Goal: Task Accomplishment & Management: Complete application form

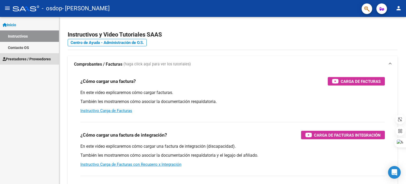
click at [20, 58] on span "Prestadores / Proveedores" at bounding box center [27, 59] width 48 height 6
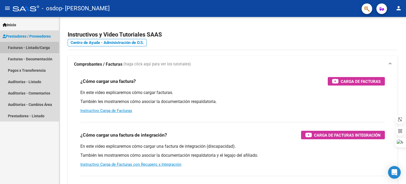
click at [22, 47] on link "Facturas - Listado/Carga" at bounding box center [29, 47] width 59 height 11
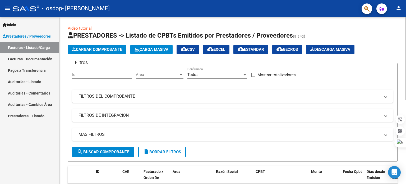
click at [113, 49] on span "Cargar Comprobante" at bounding box center [97, 49] width 50 height 5
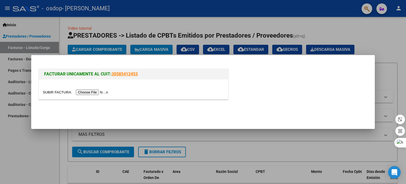
click at [58, 92] on input "file" at bounding box center [76, 92] width 67 height 6
click at [64, 92] on input "file" at bounding box center [76, 92] width 67 height 6
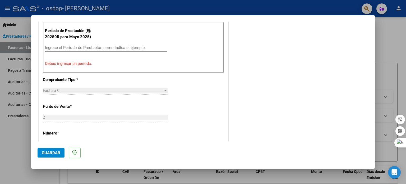
scroll to position [160, 0]
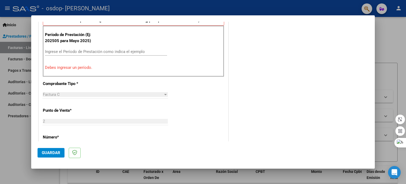
click at [81, 51] on input "Ingrese el Período de Prestación como indica el ejemplo" at bounding box center [106, 51] width 122 height 5
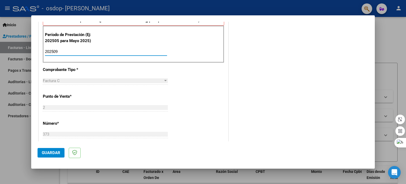
type input "202509"
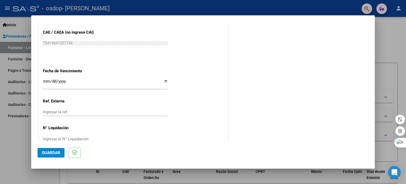
scroll to position [334, 0]
click at [164, 80] on input "Ingresar la fecha" at bounding box center [105, 83] width 125 height 8
type input "2025-10-24"
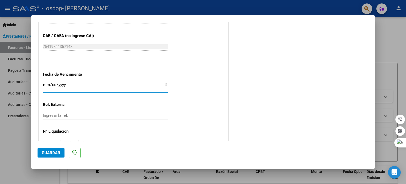
scroll to position [345, 0]
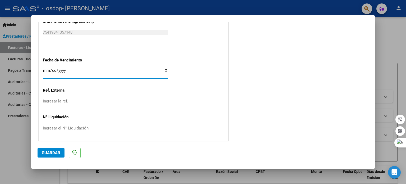
click at [49, 150] on span "Guardar" at bounding box center [51, 152] width 19 height 5
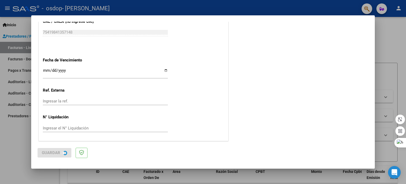
scroll to position [0, 0]
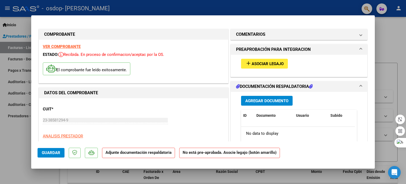
click at [279, 63] on span "Asociar Legajo" at bounding box center [268, 63] width 32 height 5
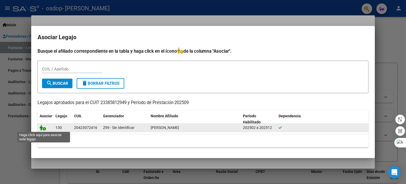
click at [42, 128] on icon at bounding box center [43, 128] width 6 height 6
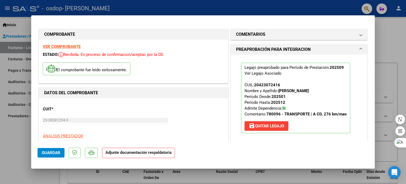
drag, startPoint x: 177, startPoint y: 116, endPoint x: 187, endPoint y: 120, distance: 10.0
click at [187, 120] on div "CUIT * 23-38581294-9 Ingresar CUIT ANALISIS PRESTADOR MASETTO FERNANDO NICOLAS …" at bounding box center [133, 125] width 181 height 47
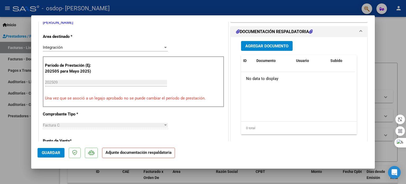
scroll to position [123, 0]
click at [273, 47] on span "Agregar Documento" at bounding box center [266, 46] width 43 height 5
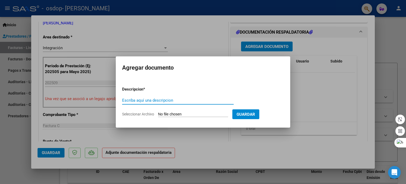
click at [180, 113] on input "Seleccionar Archivo" at bounding box center [193, 114] width 70 height 5
type input "C:\fakepath\AS SEP 25 LS.pdf"
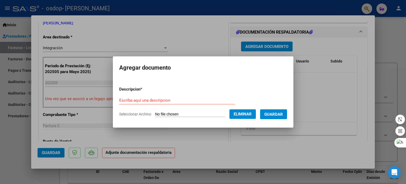
click at [122, 101] on input "Escriba aquí una descripcion" at bounding box center [177, 100] width 116 height 5
type input "ASISTENCIA SEP 25"
click at [283, 115] on span "Guardar" at bounding box center [273, 114] width 19 height 5
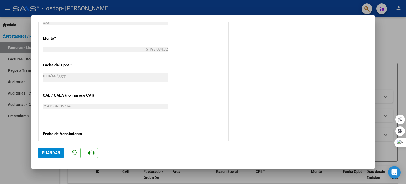
scroll to position [353, 0]
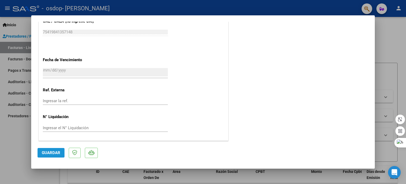
click at [54, 152] on span "Guardar" at bounding box center [51, 152] width 19 height 5
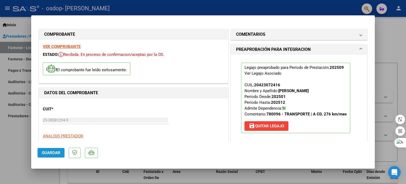
click at [51, 153] on span "Guardar" at bounding box center [51, 152] width 19 height 5
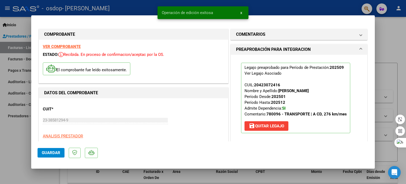
click at [243, 11] on button "x" at bounding box center [241, 13] width 10 height 10
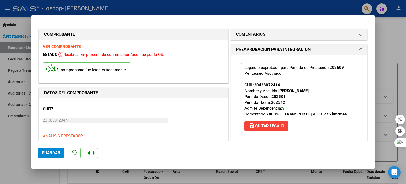
click at [10, 162] on div at bounding box center [203, 92] width 406 height 184
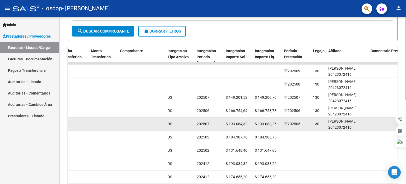
scroll to position [0, 472]
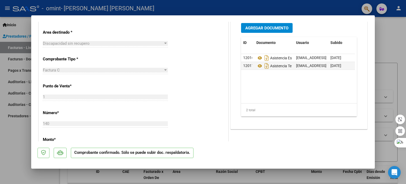
scroll to position [283, 0]
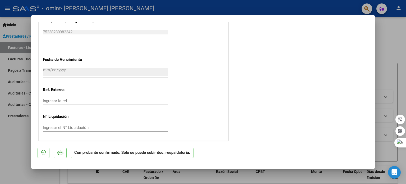
click at [386, 47] on div at bounding box center [203, 92] width 406 height 184
type input "$ 0,00"
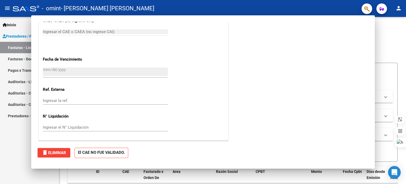
scroll to position [279, 0]
